Goal: Information Seeking & Learning: Compare options

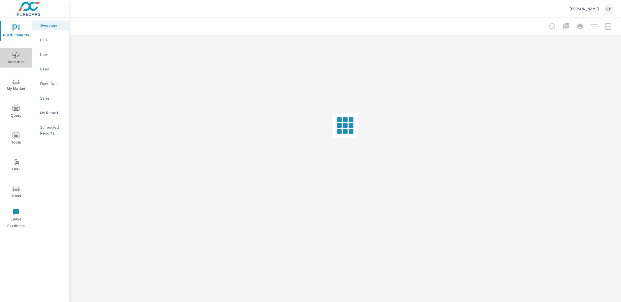
click at [24, 55] on span "Advertise" at bounding box center [16, 58] width 28 height 14
click at [45, 98] on p "Video" at bounding box center [52, 98] width 24 height 6
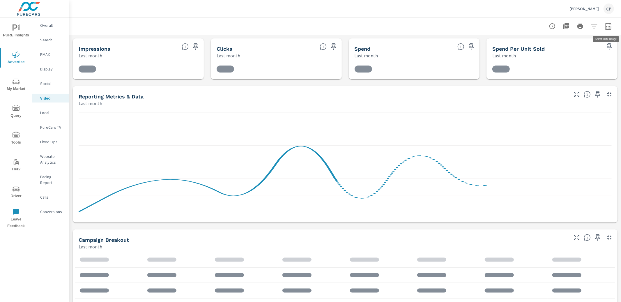
click at [606, 26] on icon "button" at bounding box center [608, 26] width 7 height 7
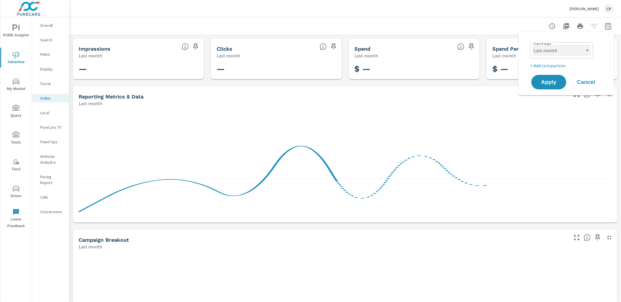
click at [578, 53] on select "Custom Yesterday Last week Last 7 days Last 14 days Last 30 days Last 45 days L…" at bounding box center [562, 51] width 58 height 12
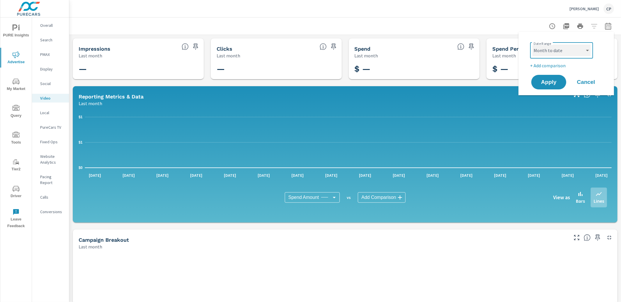
click at [533, 45] on select "Custom Yesterday Last week Last 7 days Last 14 days Last 30 days Last 45 days L…" at bounding box center [562, 51] width 58 height 12
select select "Month to date"
click at [550, 79] on span "Apply" at bounding box center [549, 82] width 24 height 6
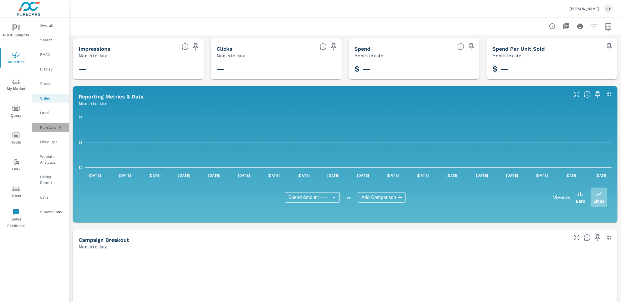
click at [42, 123] on div "PureCars TV" at bounding box center [50, 127] width 37 height 9
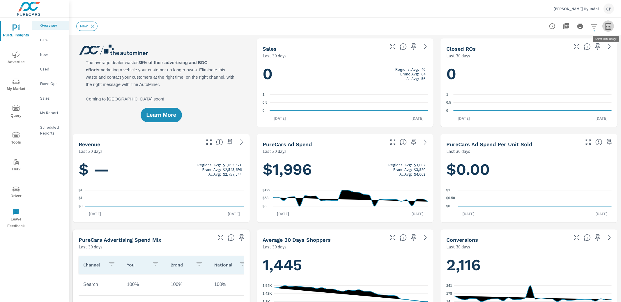
click at [611, 26] on icon "button" at bounding box center [608, 26] width 7 height 7
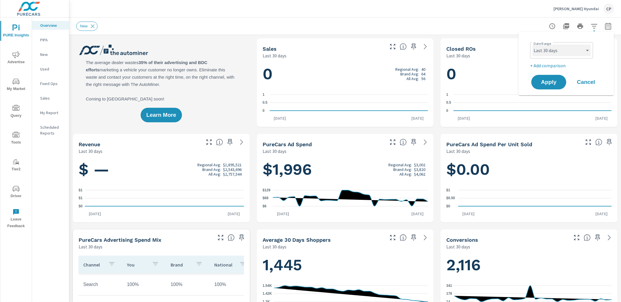
click at [575, 52] on select "Custom [DATE] Last week Last 7 days Last 14 days Last 30 days Last 45 days Last…" at bounding box center [562, 51] width 58 height 12
click at [533, 45] on select "Custom [DATE] Last week Last 7 days Last 14 days Last 30 days Last 45 days Last…" at bounding box center [562, 51] width 58 height 12
select select "Month to date"
drag, startPoint x: 540, startPoint y: 80, endPoint x: 515, endPoint y: 39, distance: 48.9
click at [540, 80] on span "Apply" at bounding box center [548, 81] width 23 height 5
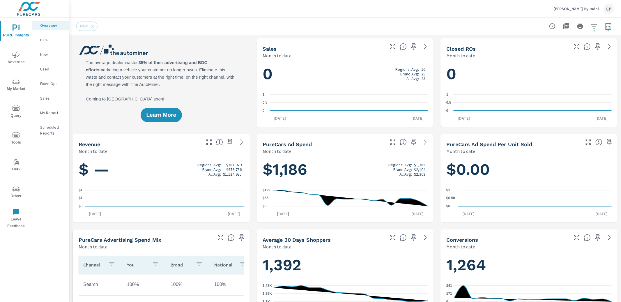
click at [167, 43] on div "Learn More" at bounding box center [161, 82] width 177 height 89
click at [608, 27] on icon "button" at bounding box center [608, 26] width 7 height 7
select select "Month to date"
click at [18, 53] on icon "nav menu" at bounding box center [16, 54] width 7 height 7
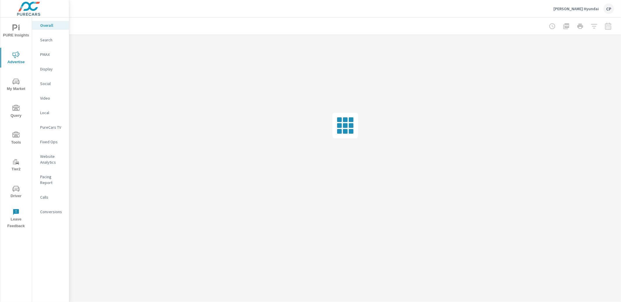
drag, startPoint x: 47, startPoint y: 35, endPoint x: 50, endPoint y: 36, distance: 3.5
click at [47, 35] on nav "Overall Search PMAX Display Social Video Local PureCars TV Fixed Ops Website An…" at bounding box center [50, 120] width 37 height 207
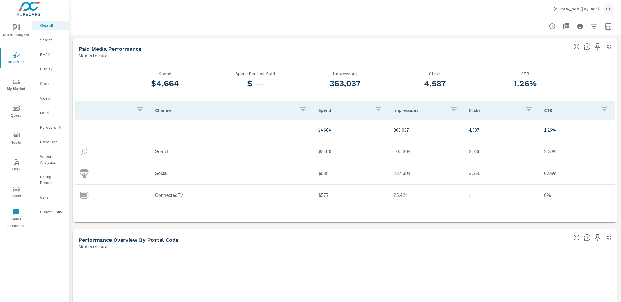
click at [57, 41] on p "Search" at bounding box center [52, 40] width 24 height 6
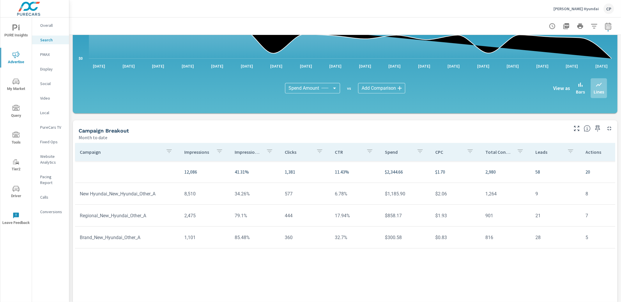
scroll to position [354, 0]
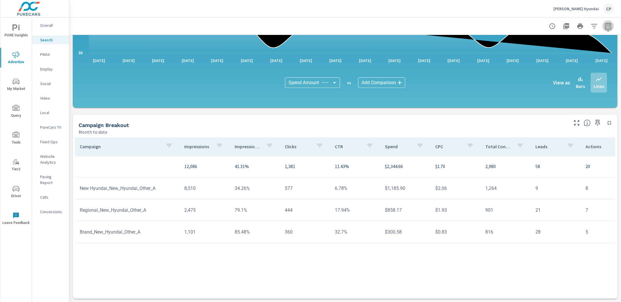
click at [606, 23] on icon "button" at bounding box center [608, 25] width 6 height 7
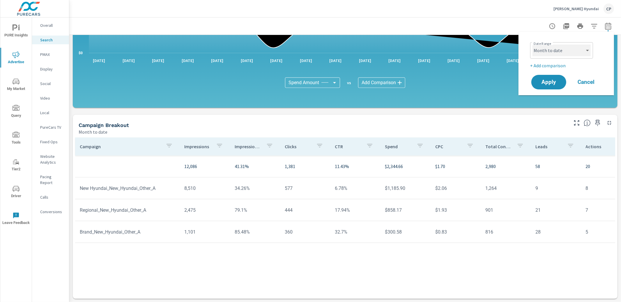
click at [577, 52] on select "Custom [DATE] Last week Last 7 days Last 14 days Last 30 days Last 45 days Last…" at bounding box center [562, 51] width 58 height 12
click at [533, 45] on select "Custom [DATE] Last week Last 7 days Last 14 days Last 30 days Last 45 days Last…" at bounding box center [562, 51] width 58 height 12
select select "Last month"
click at [554, 77] on button "Apply" at bounding box center [549, 82] width 36 height 15
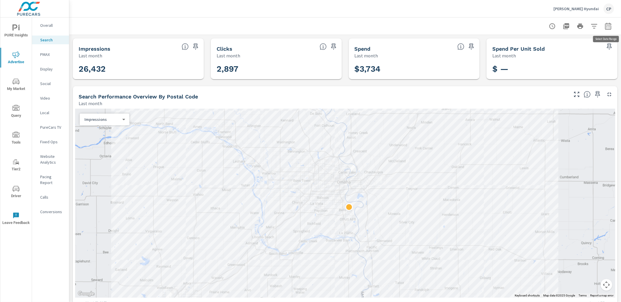
click at [611, 25] on icon "button" at bounding box center [608, 26] width 7 height 7
select select "Last month"
click at [560, 65] on p "+ Add comparison" at bounding box center [567, 65] width 75 height 7
select select "Previous period"
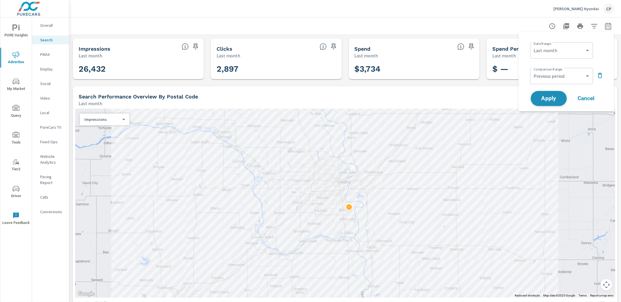
click at [557, 96] on span "Apply" at bounding box center [549, 99] width 24 height 6
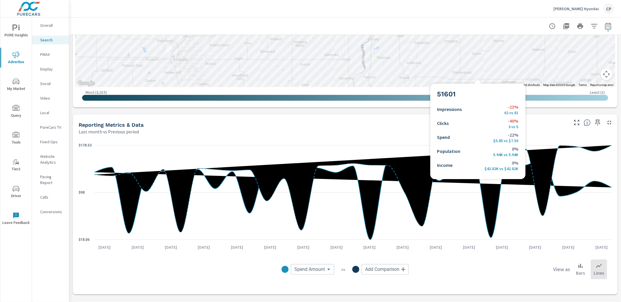
scroll to position [287, 0]
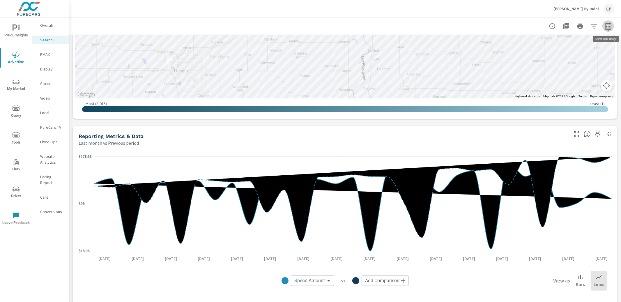
click at [611, 27] on icon "button" at bounding box center [608, 26] width 7 height 7
select select "Last month"
select select "Previous period"
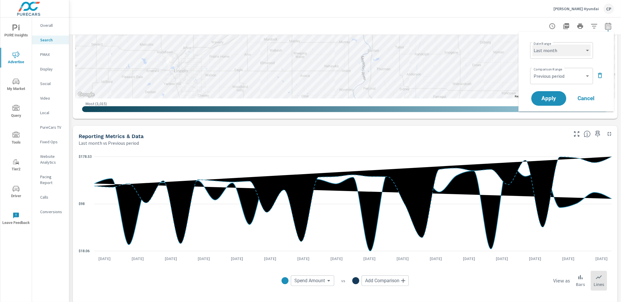
click at [575, 48] on select "Custom Yesterday Last week Last 7 days Last 14 days Last 30 days Last 45 days L…" at bounding box center [562, 51] width 58 height 12
click at [533, 45] on select "Custom Yesterday Last week Last 7 days Last 14 days Last 30 days Last 45 days L…" at bounding box center [562, 51] width 58 height 12
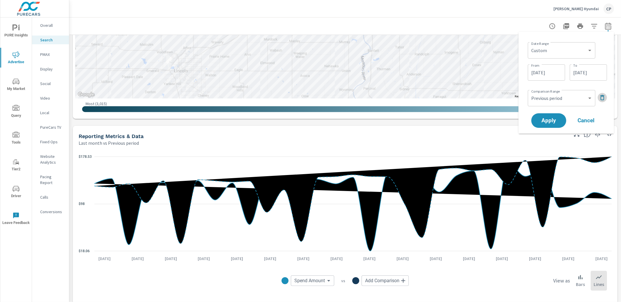
click at [600, 97] on icon "button" at bounding box center [602, 97] width 7 height 7
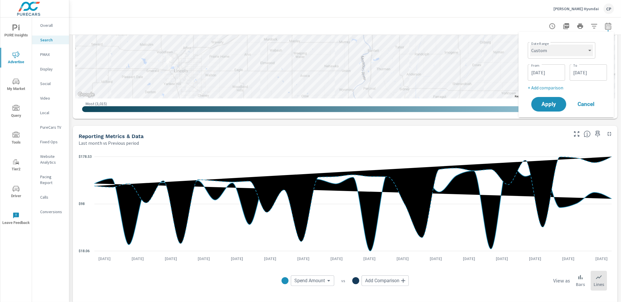
click at [574, 50] on select "Custom Yesterday Last week Last 7 days Last 14 days Last 30 days Last 45 days L…" at bounding box center [561, 51] width 63 height 12
click at [530, 45] on select "Custom Yesterday Last week Last 7 days Last 14 days Last 30 days Last 45 days L…" at bounding box center [561, 51] width 63 height 12
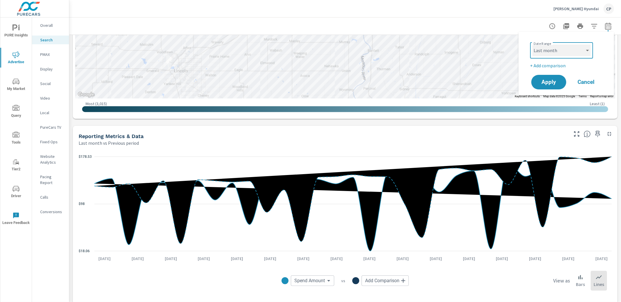
click at [549, 54] on select "Custom Yesterday Last week Last 7 days Last 14 days Last 30 days Last 45 days L…" at bounding box center [562, 51] width 58 height 12
click at [533, 45] on select "Custom Yesterday Last week Last 7 days Last 14 days Last 30 days Last 45 days L…" at bounding box center [562, 51] width 58 height 12
select select "Month to date"
click at [549, 80] on span "Apply" at bounding box center [549, 82] width 24 height 6
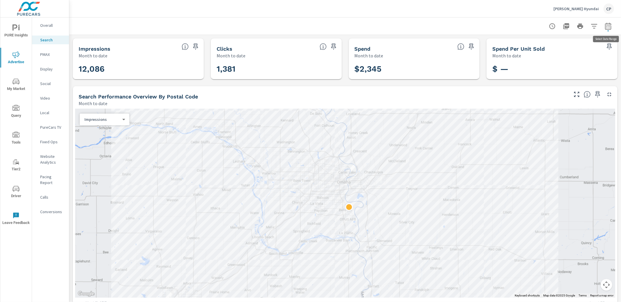
click at [608, 26] on icon "button" at bounding box center [608, 26] width 7 height 7
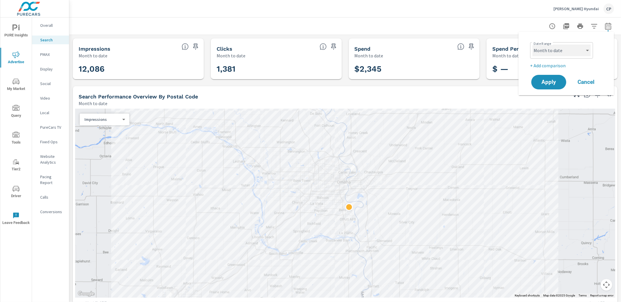
click at [568, 51] on select "Custom Yesterday Last week Last 7 days Last 14 days Last 30 days Last 45 days L…" at bounding box center [562, 51] width 58 height 12
click at [559, 53] on select "Custom Yesterday Last week Last 7 days Last 14 days Last 30 days Last 45 days L…" at bounding box center [562, 51] width 58 height 12
click at [533, 45] on select "Custom Yesterday Last week Last 7 days Last 14 days Last 30 days Last 45 days L…" at bounding box center [562, 51] width 58 height 12
select select "custom"
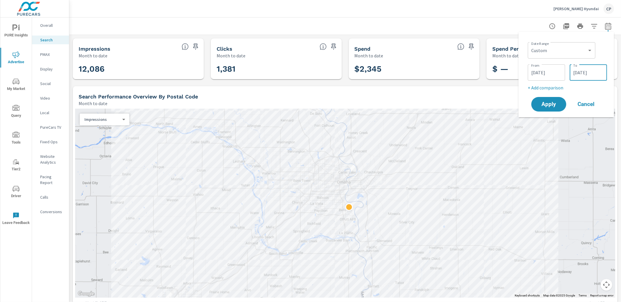
click at [578, 74] on input "09/18/2025" at bounding box center [588, 73] width 33 height 12
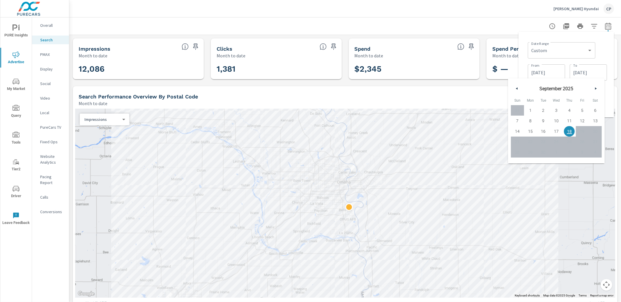
click at [557, 129] on span "17" at bounding box center [556, 132] width 13 height 8
type input "09/17/2025"
click at [600, 56] on div "Date Range Custom Yesterday Last week Last 7 days Last 14 days Last 30 days Las…" at bounding box center [567, 50] width 79 height 20
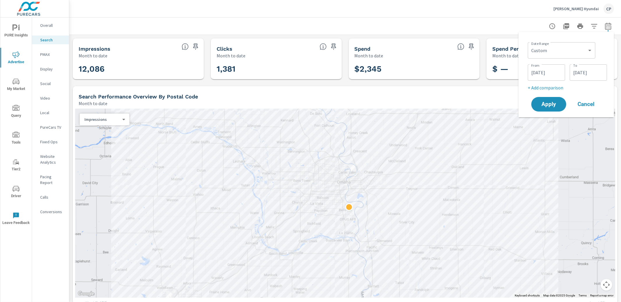
click at [548, 87] on p "+ Add comparison" at bounding box center [567, 87] width 79 height 7
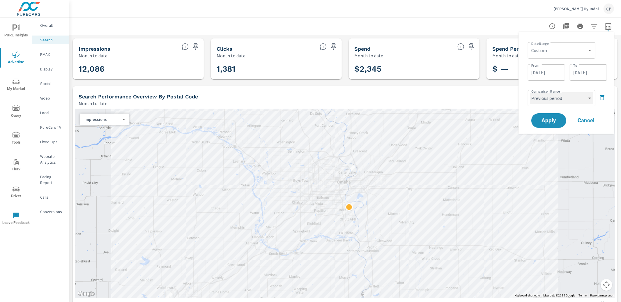
click at [549, 98] on select "Custom Previous period Previous month Previous year" at bounding box center [561, 98] width 63 height 12
click at [530, 92] on select "Custom Previous period Previous month Previous year" at bounding box center [561, 98] width 63 height 12
select select "custom"
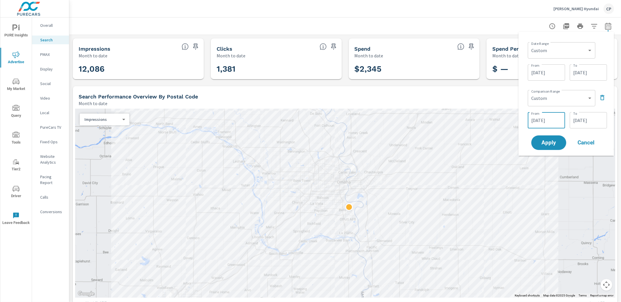
click at [551, 119] on input "08/15/2025" at bounding box center [546, 120] width 33 height 12
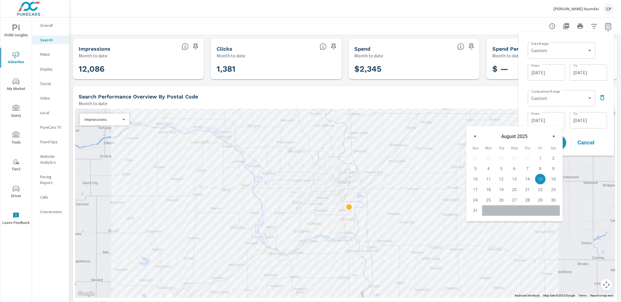
drag, startPoint x: 539, startPoint y: 157, endPoint x: 545, endPoint y: 156, distance: 5.6
click at [539, 157] on span "1" at bounding box center [540, 158] width 13 height 8
type input "08/01/2025"
click at [584, 127] on div "08/31/2025 To" at bounding box center [588, 120] width 37 height 16
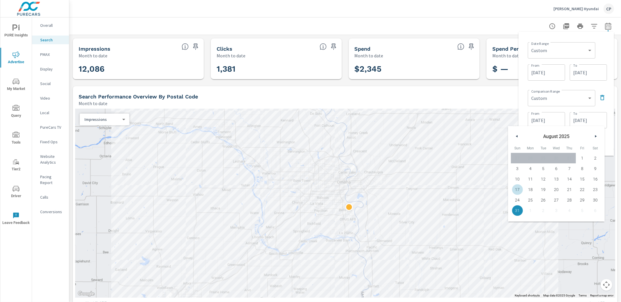
click at [518, 188] on span "17" at bounding box center [517, 190] width 13 height 8
type input "08/17/2025"
click at [611, 109] on div "Date Range Custom Yesterday Last week Last 7 days Last 14 days Last 30 days Las…" at bounding box center [567, 94] width 96 height 124
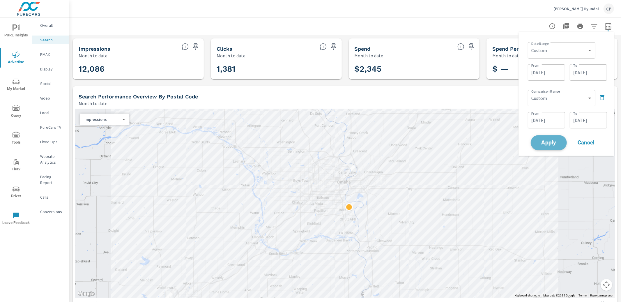
click at [550, 141] on span "Apply" at bounding box center [549, 143] width 24 height 6
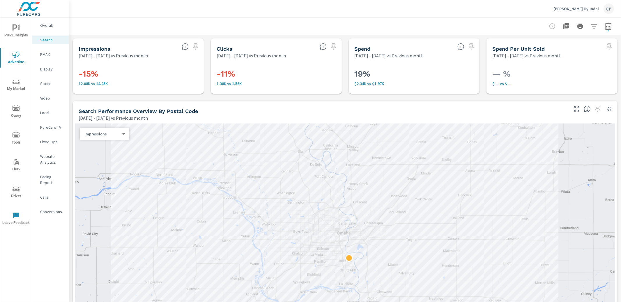
click at [46, 54] on p "PMAX" at bounding box center [52, 55] width 24 height 6
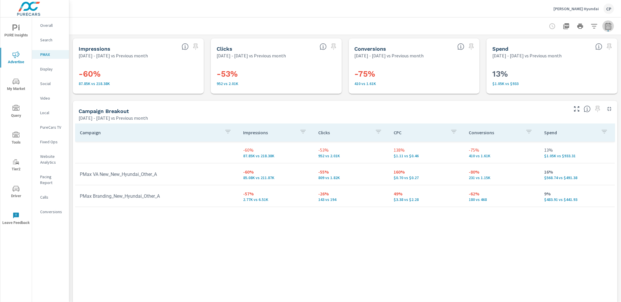
click at [607, 28] on icon "button" at bounding box center [608, 27] width 4 height 2
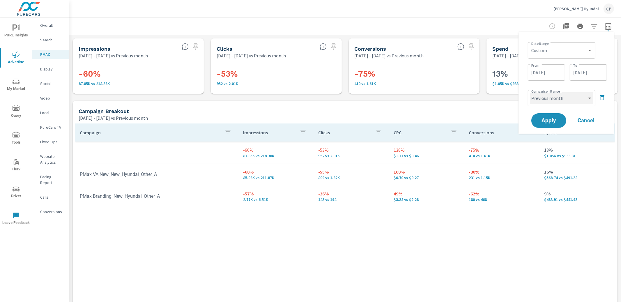
click at [567, 95] on select "Custom Previous period Previous month Previous year" at bounding box center [561, 98] width 63 height 12
click at [530, 92] on select "Custom Previous period Previous month Previous year" at bounding box center [561, 98] width 63 height 12
select select "custom"
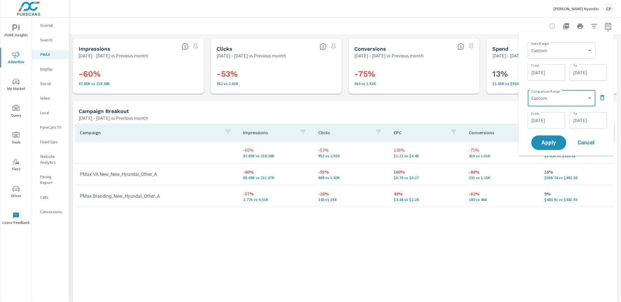
click at [354, 21] on div at bounding box center [345, 25] width 538 height 17
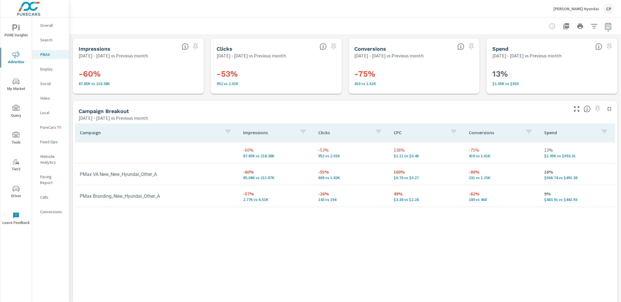
click at [344, 23] on div at bounding box center [345, 25] width 538 height 17
click at [54, 38] on p "Search" at bounding box center [52, 40] width 24 height 6
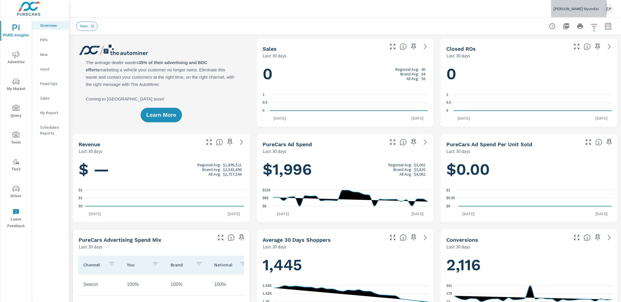
click at [570, 8] on p "Beardmore Hyundai" at bounding box center [576, 8] width 45 height 5
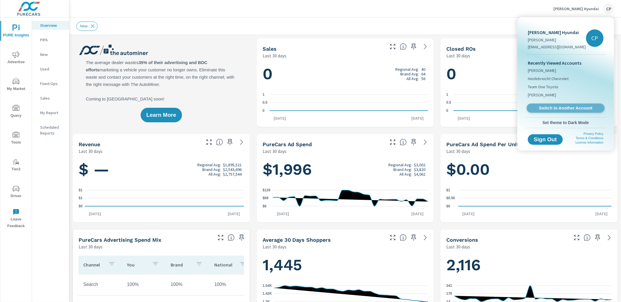
click at [549, 105] on span "Switch to Another Account" at bounding box center [565, 108] width 71 height 6
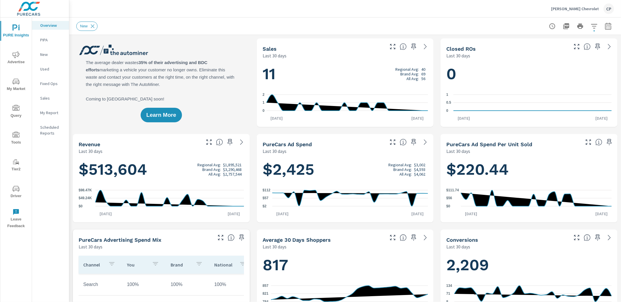
click at [585, 8] on p "Beardmore Chevrolet" at bounding box center [575, 8] width 48 height 5
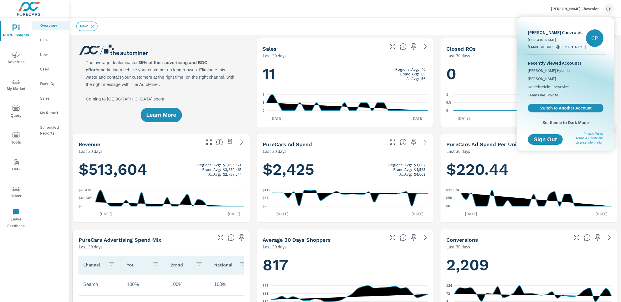
click at [541, 4] on div at bounding box center [310, 151] width 621 height 302
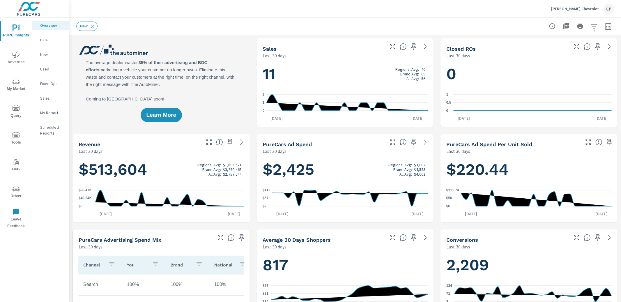
click at [608, 25] on icon "button" at bounding box center [608, 26] width 7 height 7
click at [570, 55] on select "Custom [DATE] Last week Last 7 days Last 14 days Last 30 days Last 45 days Last…" at bounding box center [562, 51] width 58 height 12
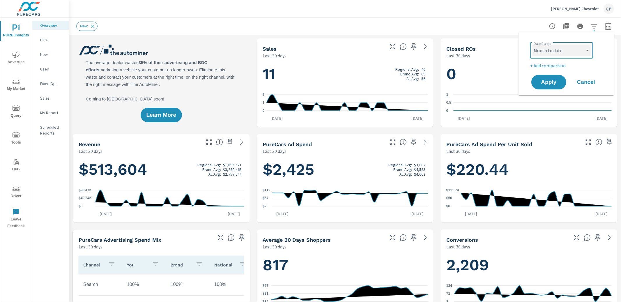
click at [533, 45] on select "Custom [DATE] Last week Last 7 days Last 14 days Last 30 days Last 45 days Last…" at bounding box center [562, 51] width 58 height 12
select select "Month to date"
click at [559, 80] on span "Apply" at bounding box center [549, 82] width 24 height 6
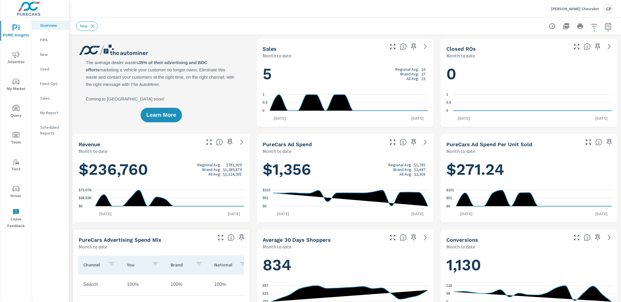
click at [227, 56] on div "Learn More" at bounding box center [161, 82] width 177 height 89
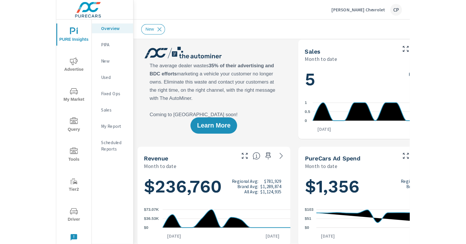
scroll to position [3, 0]
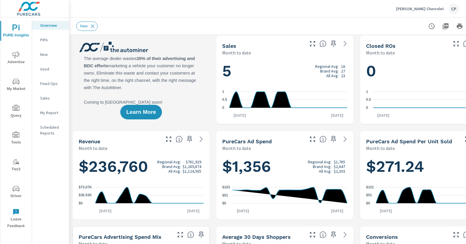
click at [17, 53] on icon "nav menu" at bounding box center [16, 54] width 7 height 7
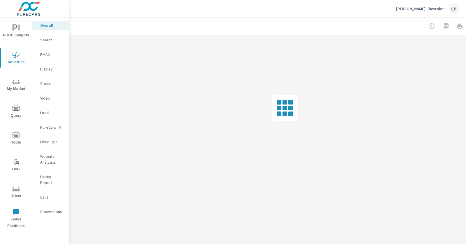
click at [54, 38] on p "Search" at bounding box center [52, 40] width 24 height 6
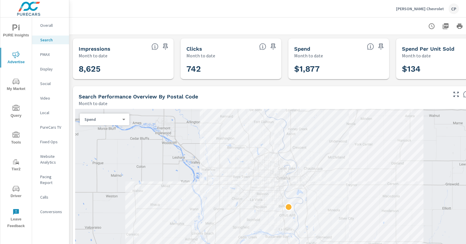
scroll to position [0, 34]
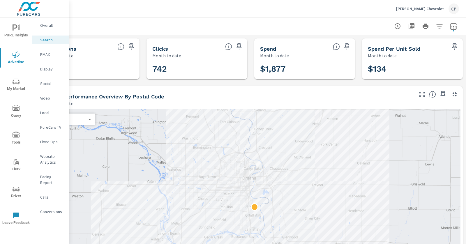
click at [452, 28] on icon "button" at bounding box center [453, 26] width 7 height 7
select select "Month to date"
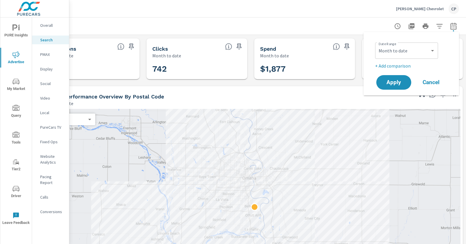
click at [413, 58] on div "Custom Yesterday Last week Last 7 days Last 14 days Last 30 days Last 45 days L…" at bounding box center [406, 51] width 63 height 16
click at [412, 52] on select "Custom [DATE] Last week Last 7 days Last 14 days Last 30 days Last 45 days Last…" at bounding box center [406, 51] width 58 height 12
click at [377, 45] on select "Custom [DATE] Last week Last 7 days Last 14 days Last 30 days Last 45 days Last…" at bounding box center [406, 51] width 58 height 12
click at [405, 64] on p "+ Add comparison" at bounding box center [412, 65] width 75 height 7
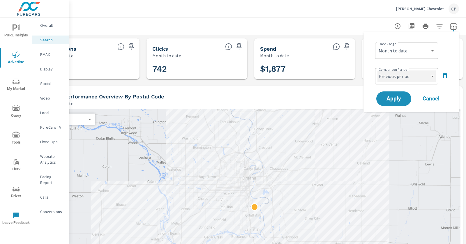
click at [405, 74] on select "Custom Previous period Previous month Previous year" at bounding box center [406, 76] width 58 height 12
click at [377, 70] on select "Custom Previous period Previous month Previous year" at bounding box center [406, 76] width 58 height 12
select select "custom"
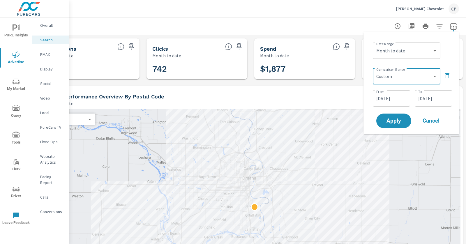
click at [395, 98] on input "08/14/2025" at bounding box center [391, 99] width 33 height 12
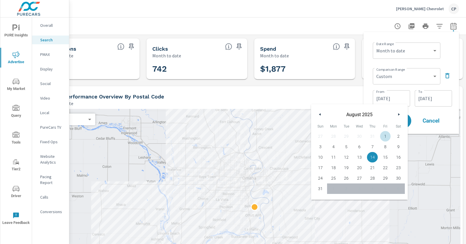
click at [384, 135] on span "1" at bounding box center [385, 136] width 13 height 8
type input "08/01/2025"
click at [430, 98] on input "08/31/2025" at bounding box center [433, 99] width 33 height 12
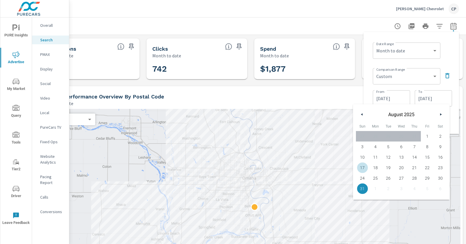
click at [363, 164] on span "17" at bounding box center [362, 168] width 13 height 8
type input "08/17/2025"
click at [451, 87] on div "Comparison Range Custom Previous period Previous month Previous year ​ From 08/…" at bounding box center [412, 87] width 79 height 42
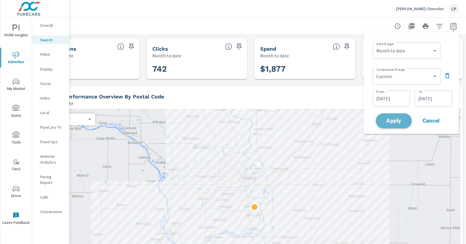
click at [400, 117] on button "Apply" at bounding box center [394, 120] width 36 height 15
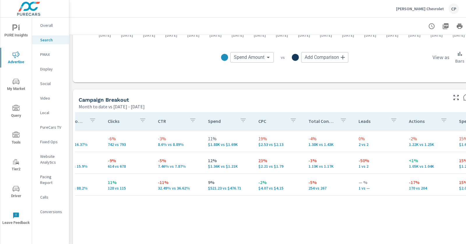
scroll to position [510, 1]
click at [56, 52] on p "PMAX" at bounding box center [52, 55] width 24 height 6
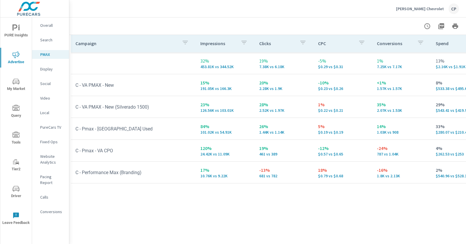
scroll to position [90, 4]
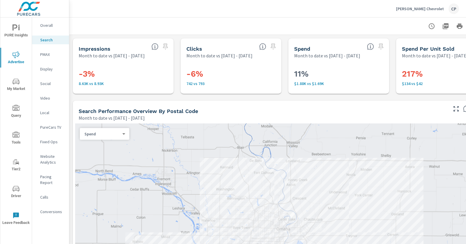
click at [20, 77] on button "My Market" at bounding box center [15, 85] width 31 height 20
